Goal: Task Accomplishment & Management: Use online tool/utility

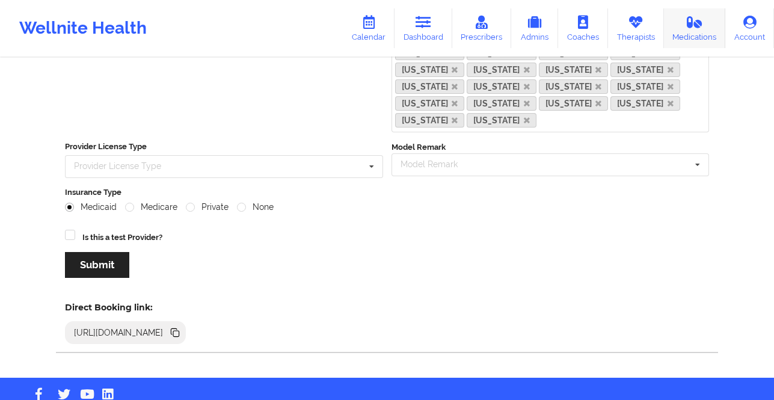
scroll to position [325, 0]
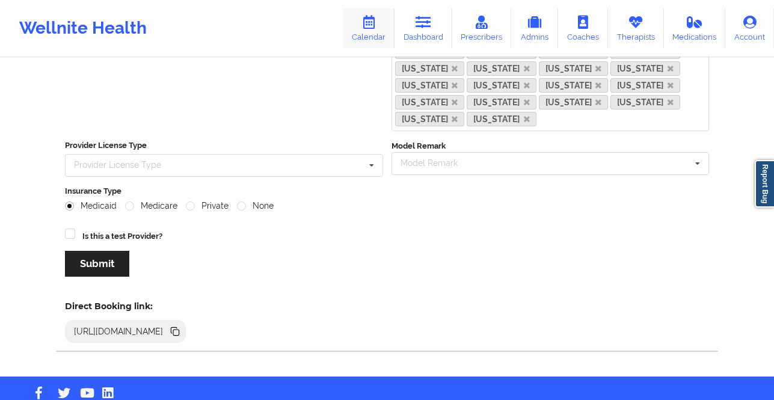
click at [363, 27] on link "Calendar" at bounding box center [369, 28] width 52 height 40
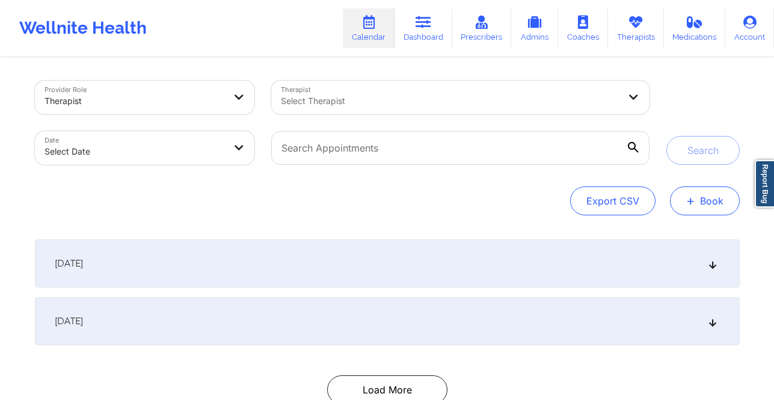
click at [688, 197] on span "+" at bounding box center [690, 200] width 9 height 7
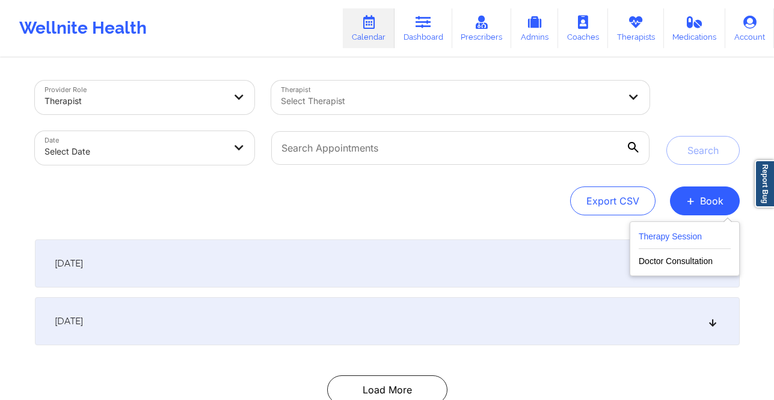
click at [674, 237] on button "Therapy Session" at bounding box center [685, 239] width 92 height 20
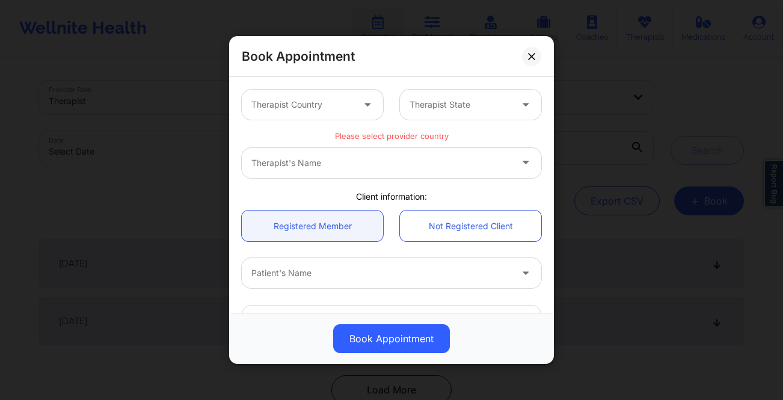
click at [304, 101] on div at bounding box center [302, 104] width 102 height 14
click at [319, 103] on div at bounding box center [302, 104] width 102 height 14
type input "a"
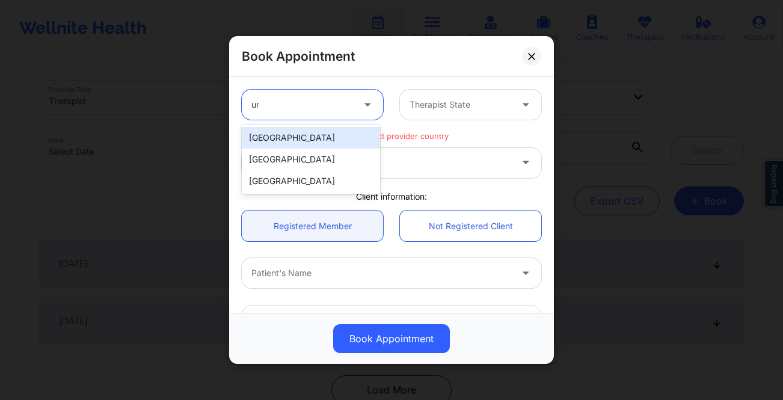
type input "uni"
drag, startPoint x: 285, startPoint y: 138, endPoint x: 324, endPoint y: 128, distance: 40.4
click at [286, 138] on div "United States" at bounding box center [311, 138] width 138 height 22
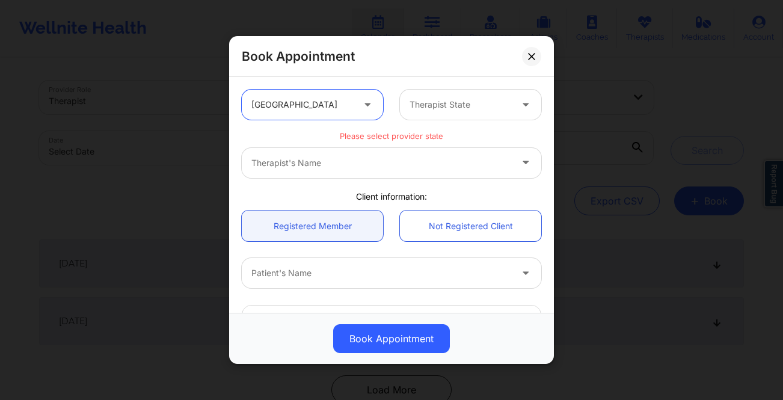
click at [427, 110] on div at bounding box center [461, 104] width 102 height 14
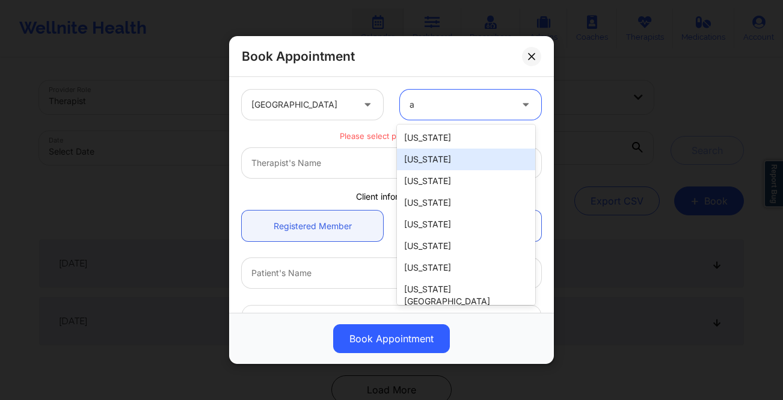
type input "ar"
click at [437, 155] on div "[US_STATE]" at bounding box center [466, 160] width 138 height 22
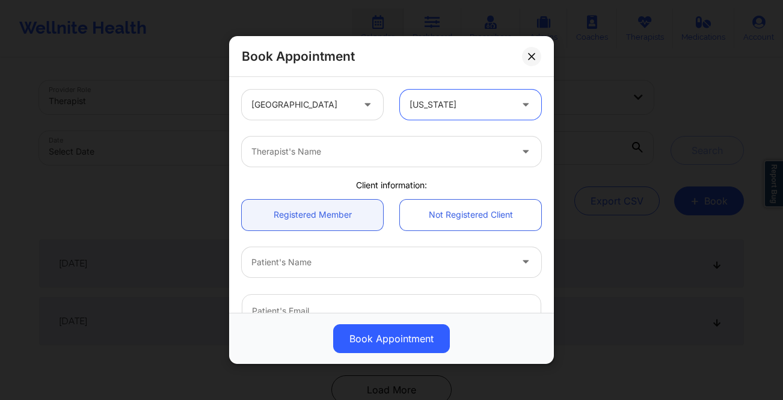
click at [274, 156] on div at bounding box center [381, 151] width 260 height 14
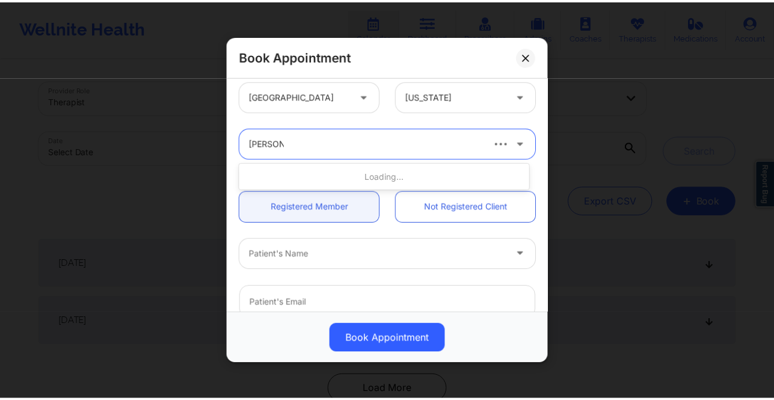
scroll to position [7, 0]
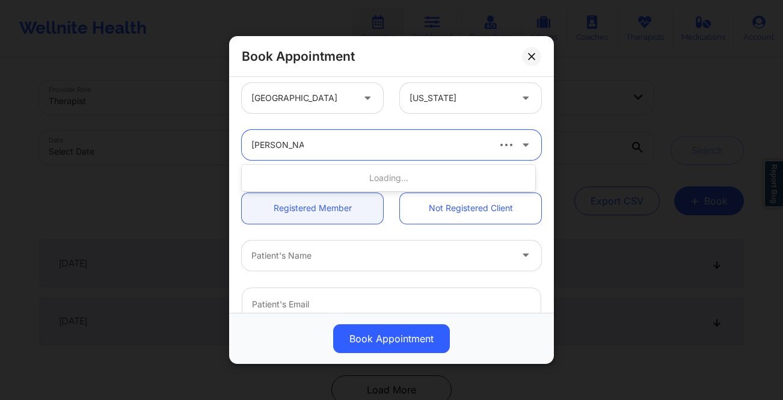
type input "christine che"
click at [357, 146] on div at bounding box center [369, 145] width 236 height 14
click at [529, 53] on icon at bounding box center [531, 56] width 7 height 7
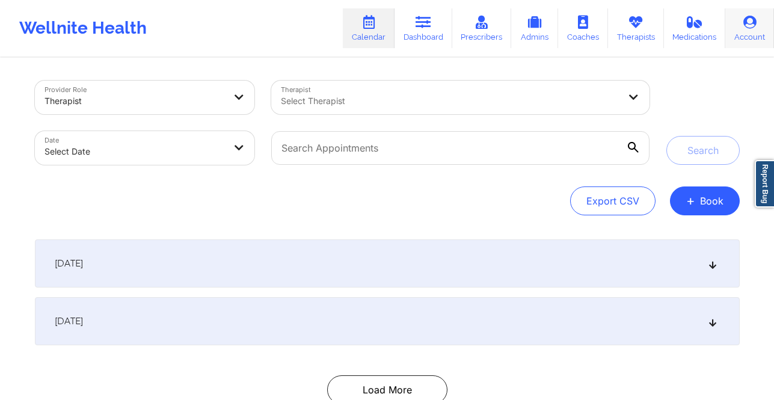
click at [740, 25] on link "Account" at bounding box center [749, 28] width 49 height 40
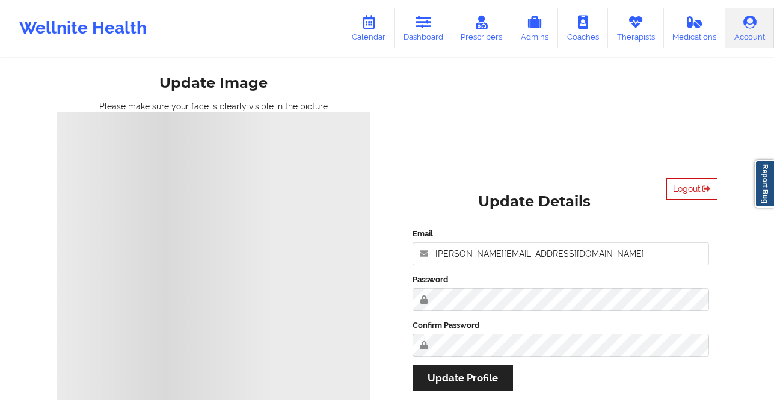
click at [690, 189] on button "Logout" at bounding box center [692, 189] width 51 height 22
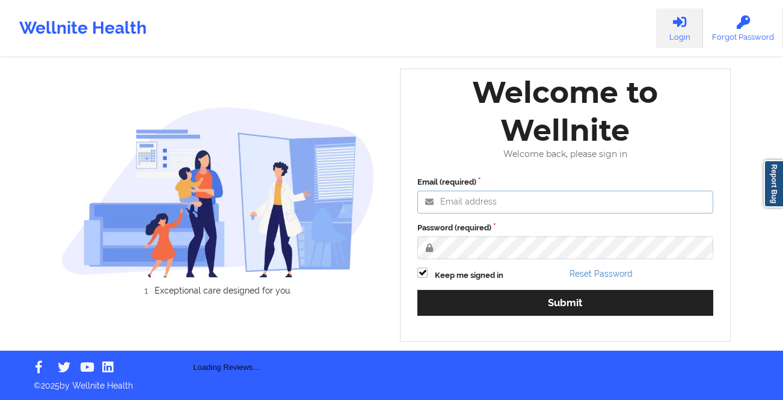
click at [481, 196] on input "Email (required)" at bounding box center [565, 202] width 296 height 23
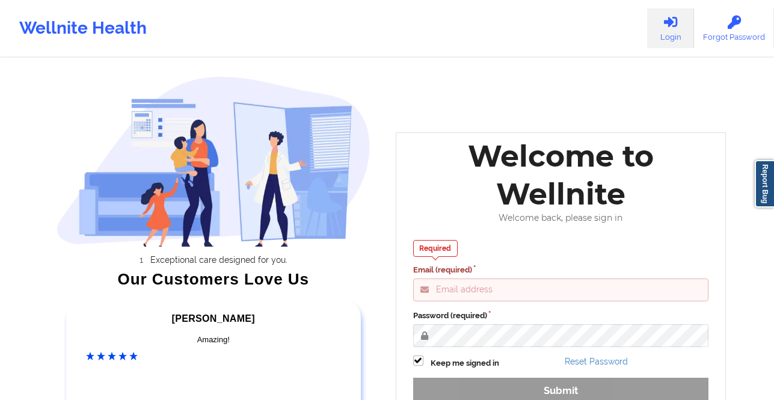
type input "gabrielle.macasaquit@wellnite.com"
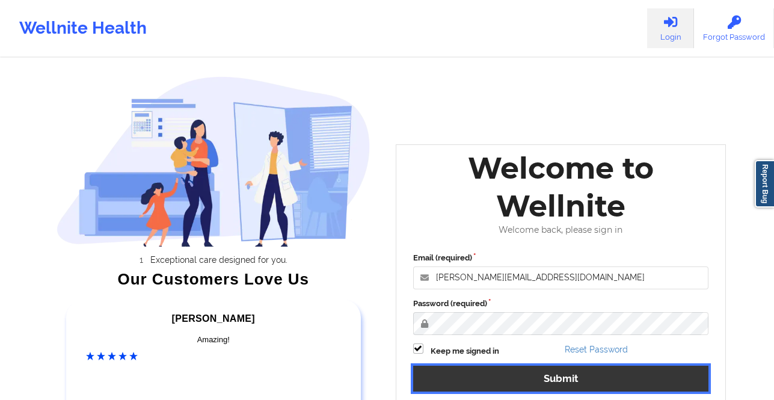
click at [528, 380] on button "Submit" at bounding box center [561, 379] width 296 height 26
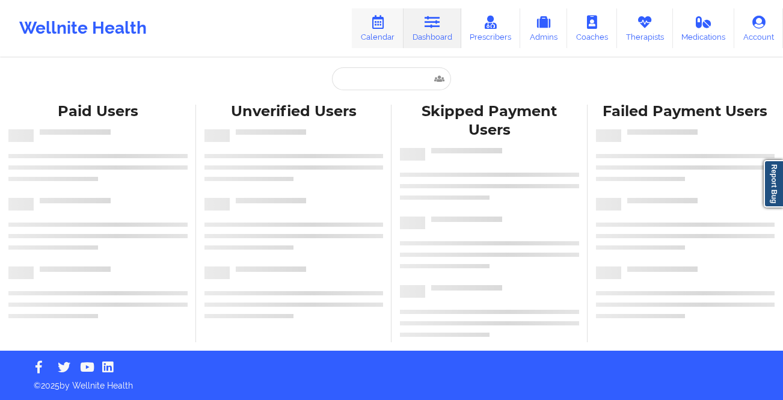
click at [383, 29] on link "Calendar" at bounding box center [378, 28] width 52 height 40
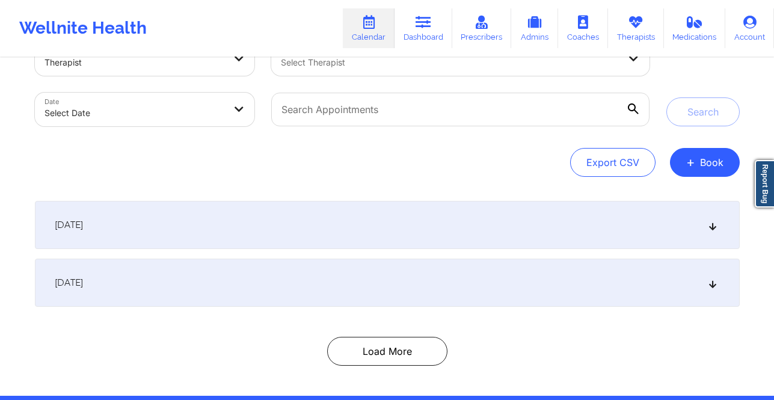
scroll to position [83, 0]
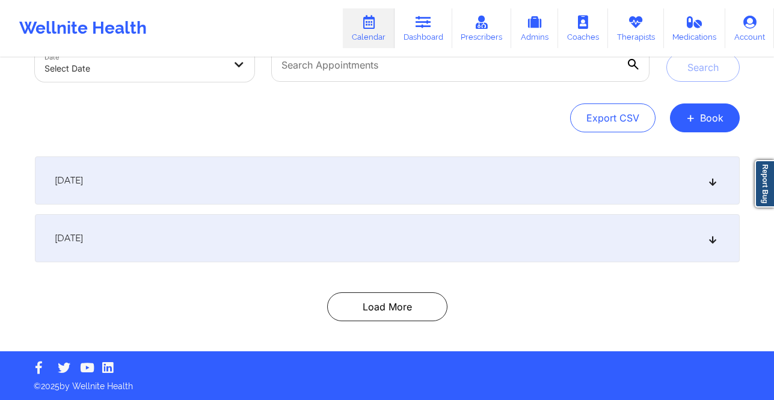
click at [171, 165] on div "September 16, 2025" at bounding box center [387, 180] width 705 height 48
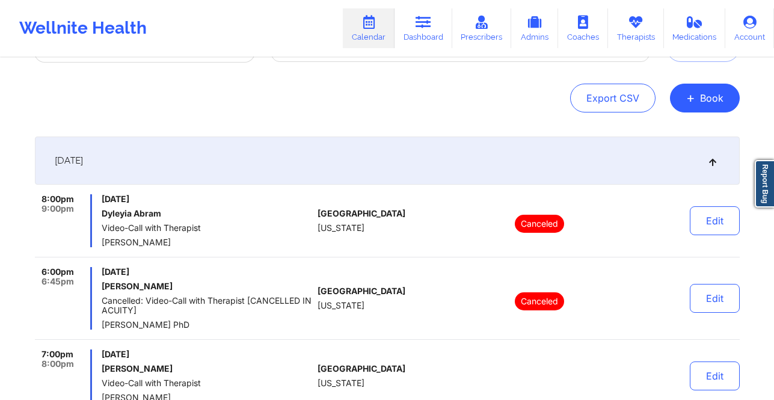
click at [304, 145] on div "September 16, 2025" at bounding box center [387, 161] width 705 height 48
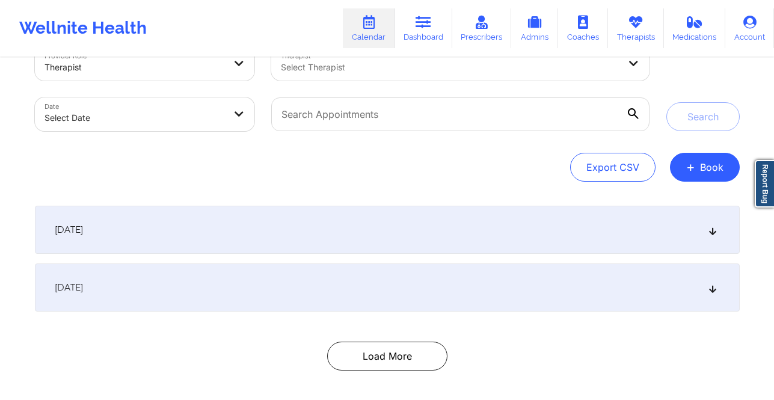
scroll to position [0, 0]
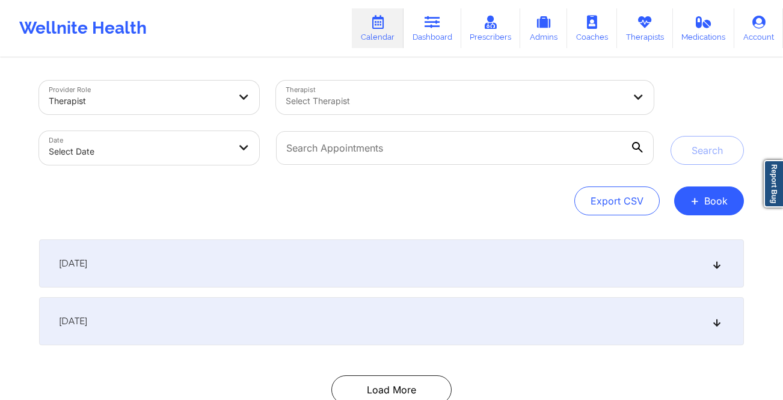
select select "2025-8"
select select "2025-9"
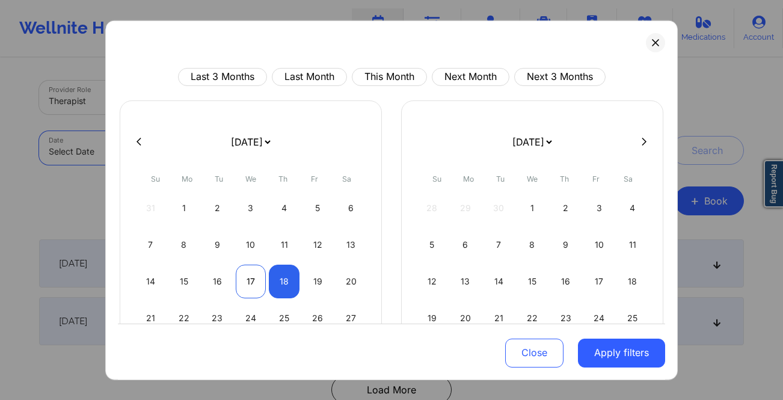
click at [252, 276] on div "17" at bounding box center [251, 281] width 31 height 34
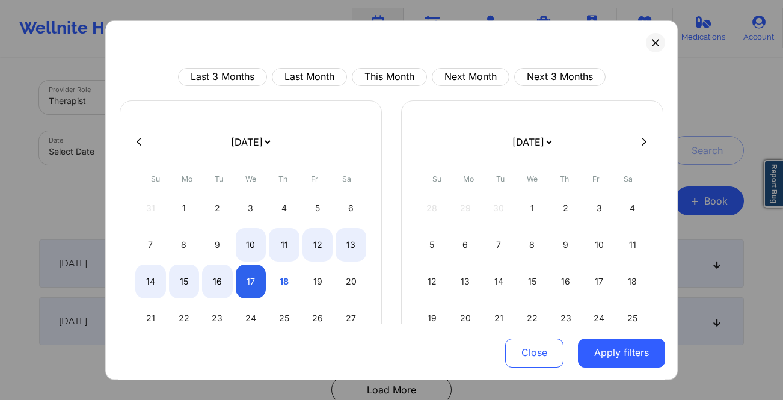
select select "2025-8"
select select "2025-9"
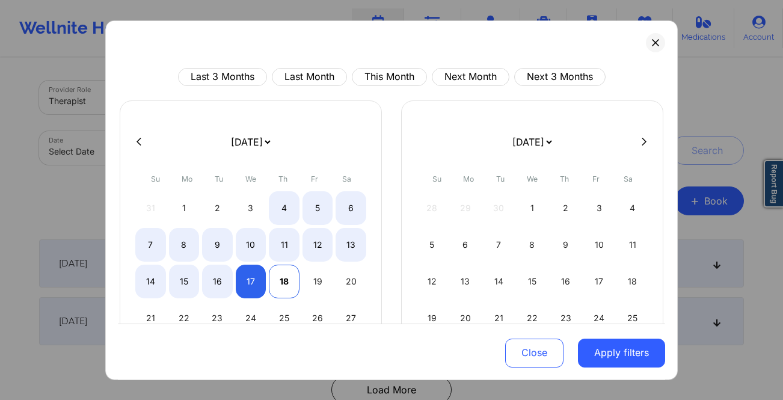
select select "2025-8"
select select "2025-9"
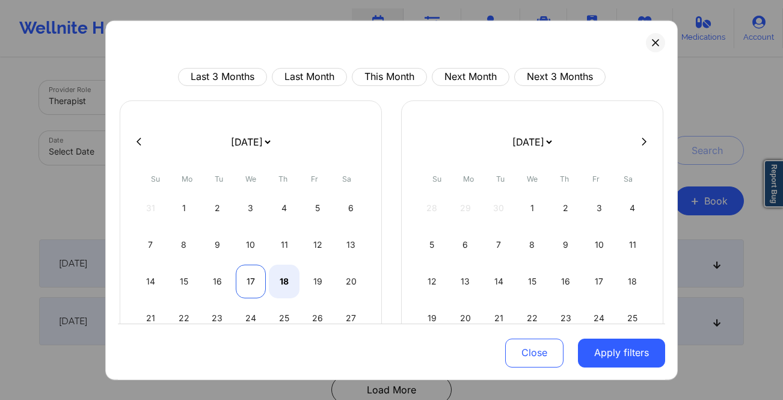
select select "2025-8"
select select "2025-9"
click at [248, 276] on div "17" at bounding box center [251, 281] width 31 height 34
select select "2025-8"
select select "2025-9"
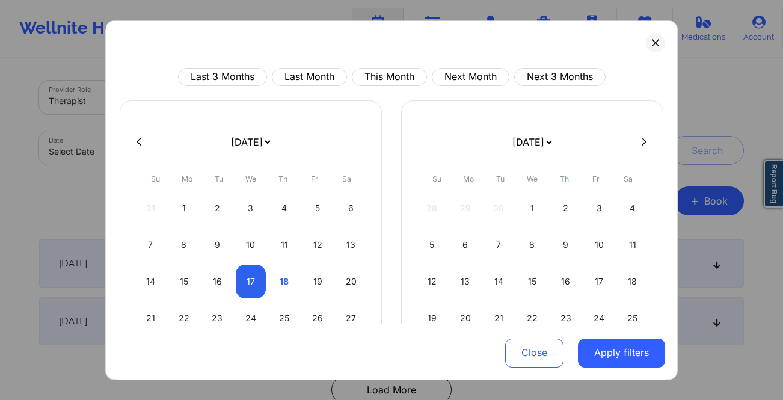
click at [605, 353] on button "Apply filters" at bounding box center [621, 353] width 87 height 29
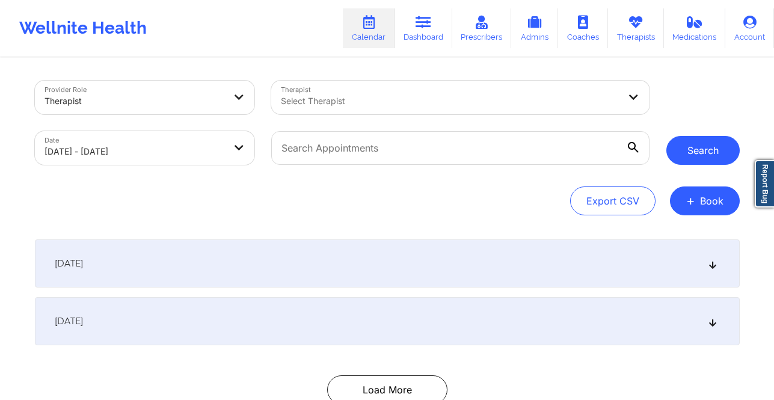
click at [711, 158] on button "Search" at bounding box center [703, 150] width 73 height 29
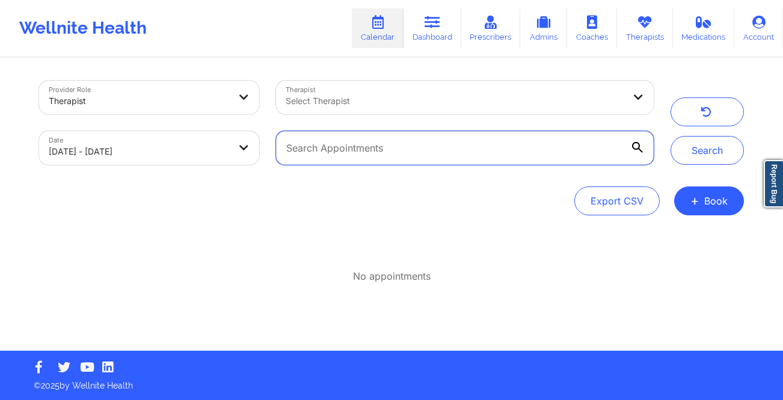
click at [439, 158] on input "text" at bounding box center [465, 148] width 378 height 34
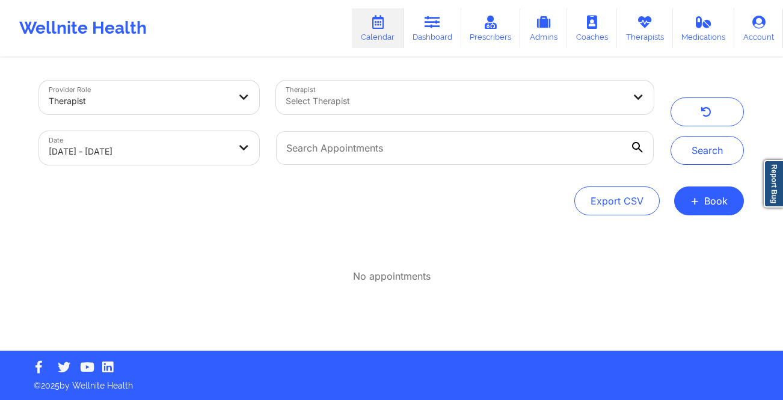
click at [189, 97] on div at bounding box center [139, 101] width 180 height 14
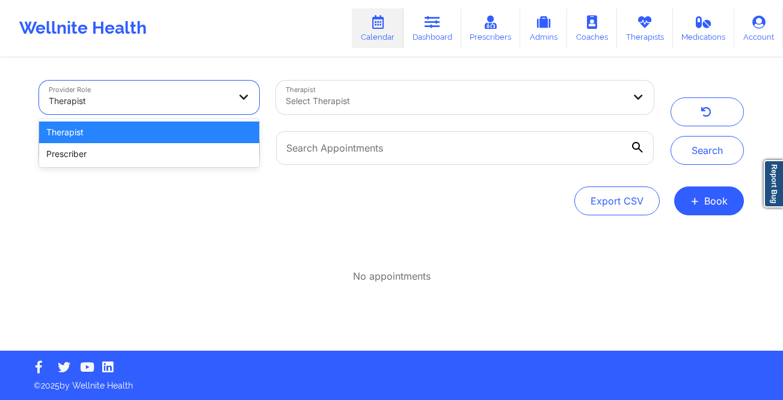
click at [160, 134] on div "Therapist" at bounding box center [149, 133] width 220 height 22
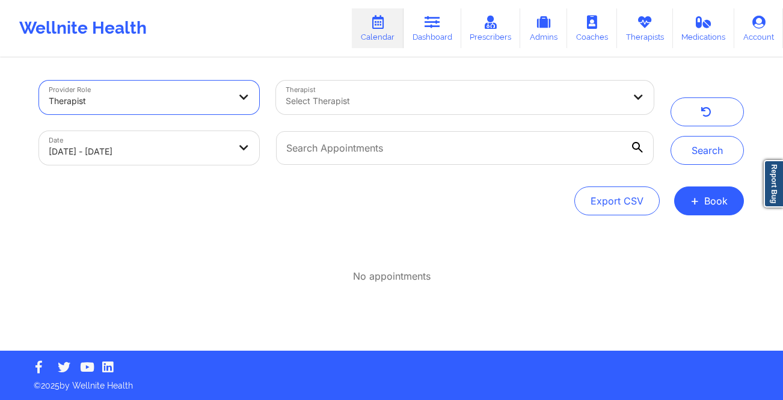
select select "2025-8"
select select "2025-9"
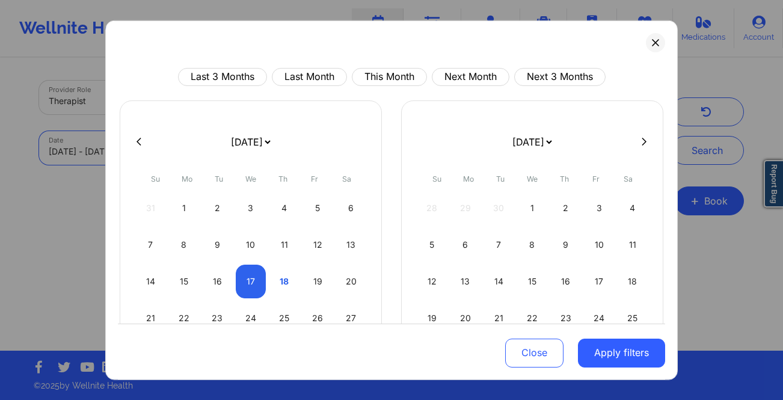
click at [186, 153] on body "Wellnite Health Calendar Dashboard Prescribers Admins Coaches Therapists Medica…" at bounding box center [391, 200] width 783 height 400
click at [283, 282] on div "18" at bounding box center [284, 281] width 31 height 34
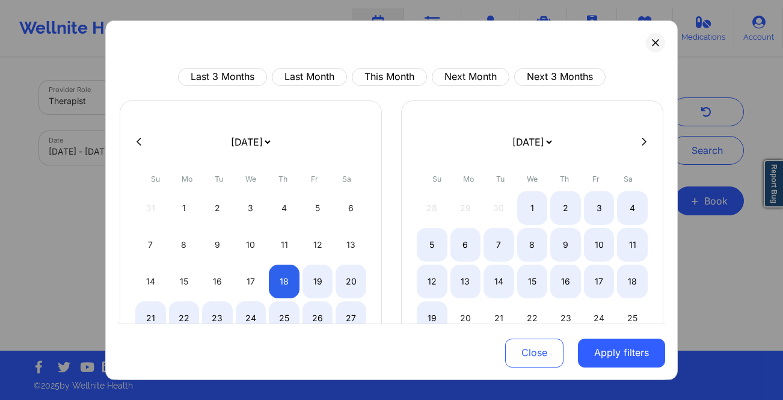
select select "2025-8"
select select "2025-9"
select select "2025-8"
select select "2025-9"
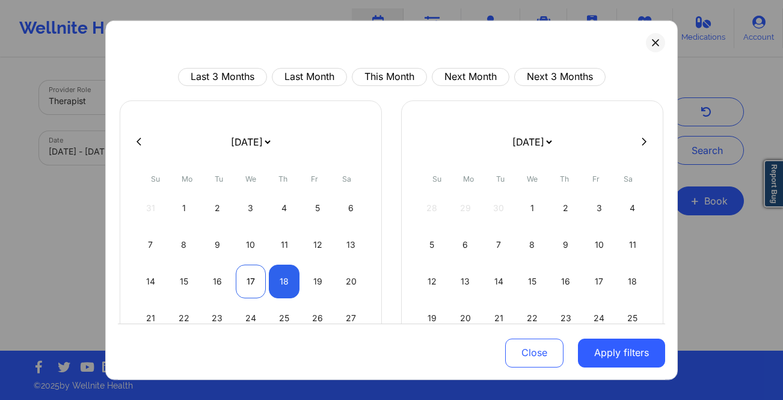
click at [251, 275] on div "17" at bounding box center [251, 281] width 31 height 34
select select "2025-8"
select select "2025-9"
click at [280, 285] on div "18" at bounding box center [284, 281] width 31 height 34
select select "2025-8"
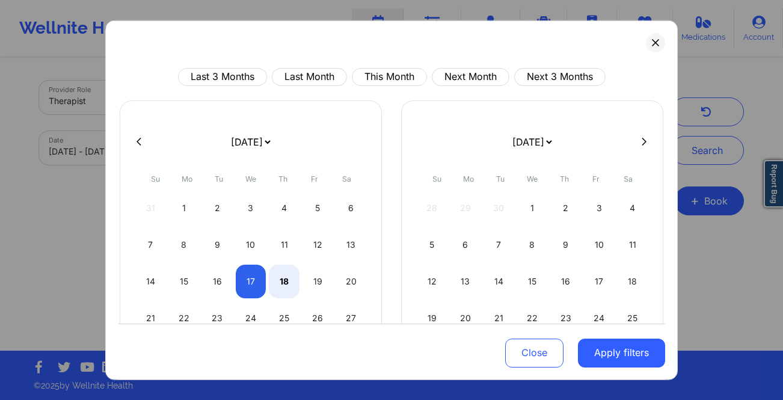
select select "2025-9"
click at [592, 348] on button "Apply filters" at bounding box center [621, 353] width 87 height 29
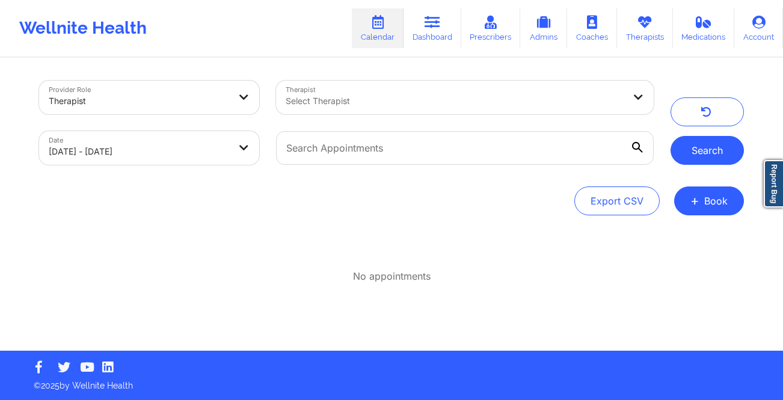
click at [717, 151] on button "Search" at bounding box center [707, 150] width 73 height 29
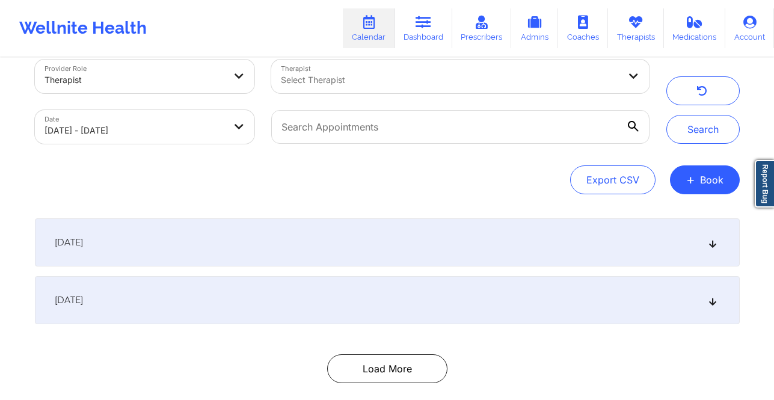
click at [118, 318] on div "September 17, 2025" at bounding box center [387, 300] width 705 height 48
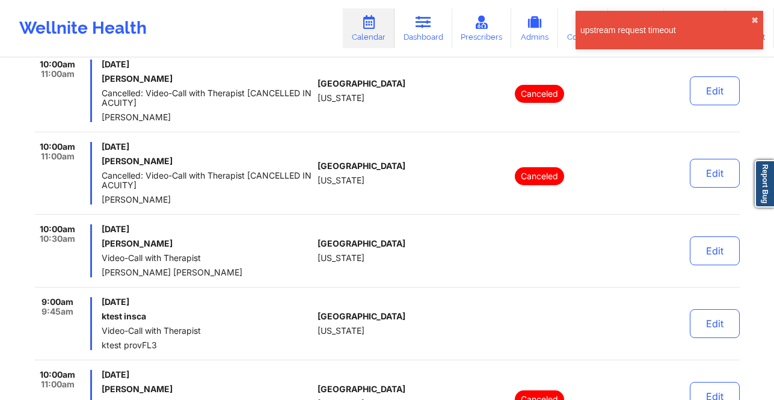
scroll to position [4177, 0]
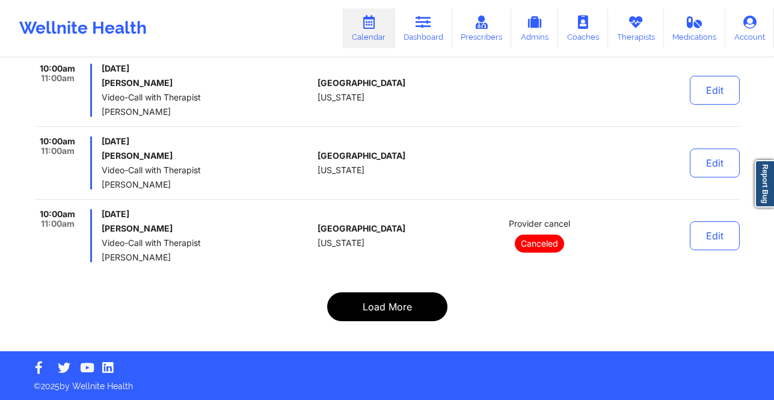
click at [380, 311] on button "Load More" at bounding box center [387, 306] width 120 height 29
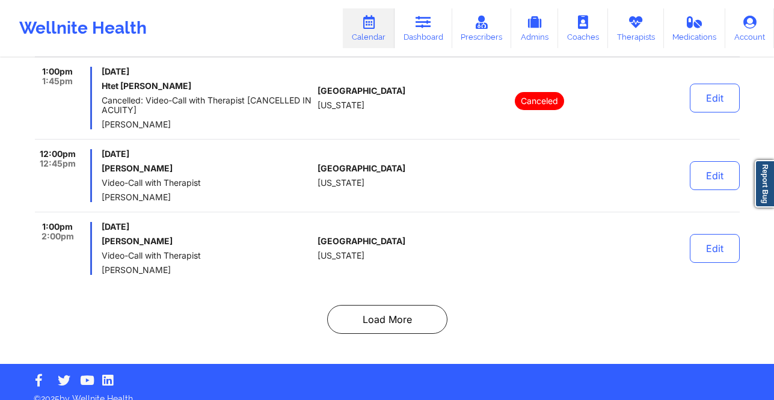
scroll to position [7669, 0]
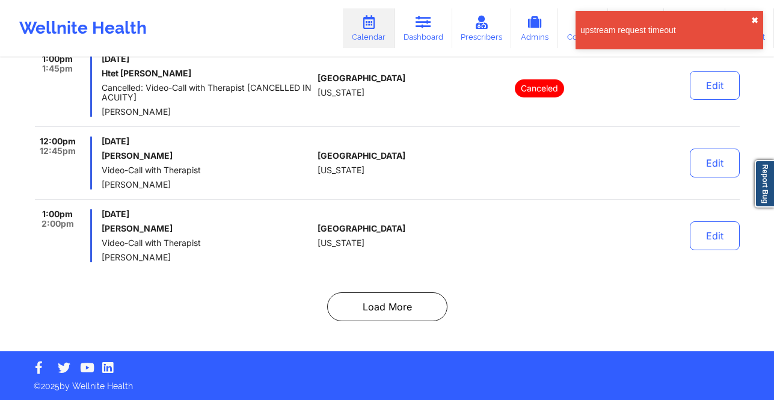
click at [753, 19] on button "✖︎" at bounding box center [754, 21] width 7 height 10
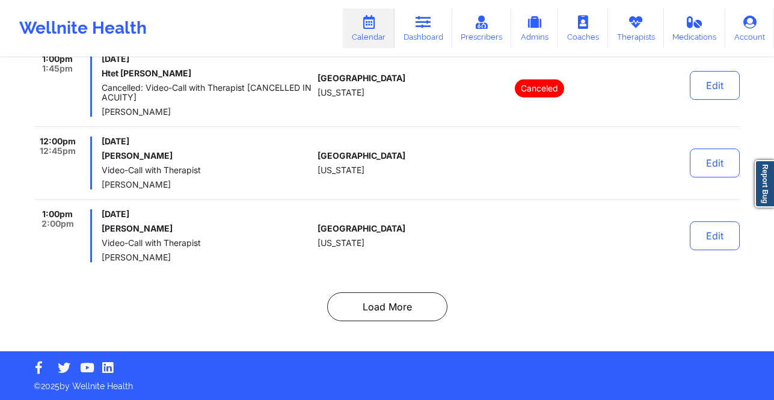
click at [366, 23] on icon at bounding box center [369, 22] width 16 height 13
click at [439, 28] on link "Dashboard" at bounding box center [424, 28] width 58 height 40
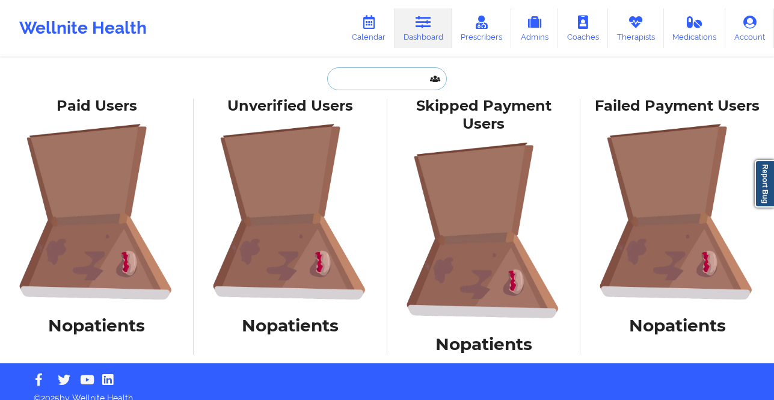
click at [387, 75] on input "text" at bounding box center [386, 78] width 119 height 23
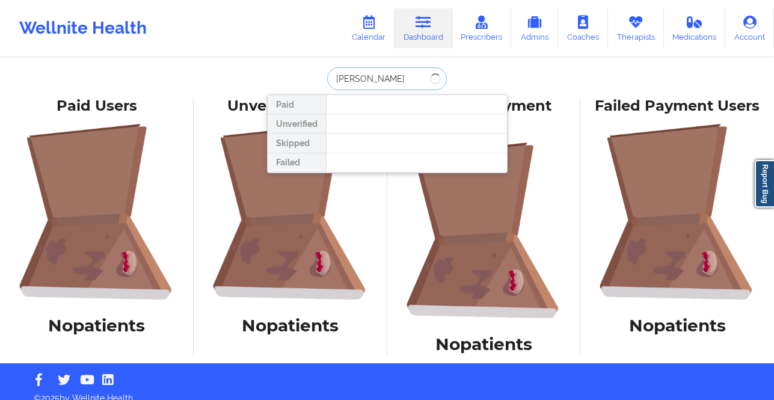
type input "christopher gera"
